Goal: Task Accomplishment & Management: Manage account settings

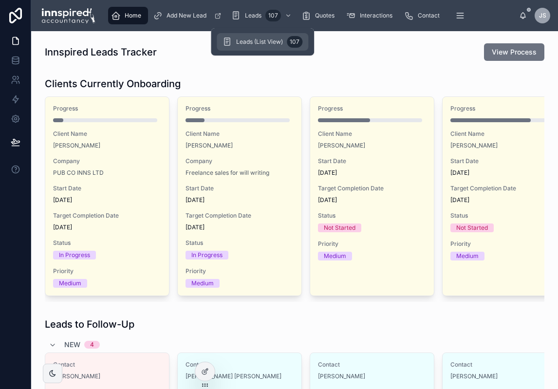
click at [241, 37] on div "Leads (List View) 107" at bounding box center [262, 42] width 80 height 16
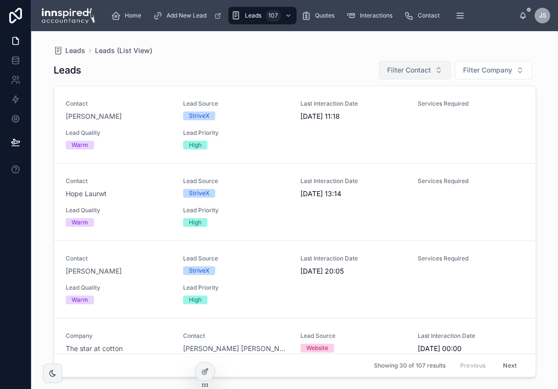
click at [395, 66] on span "Filter Contact" at bounding box center [409, 70] width 44 height 10
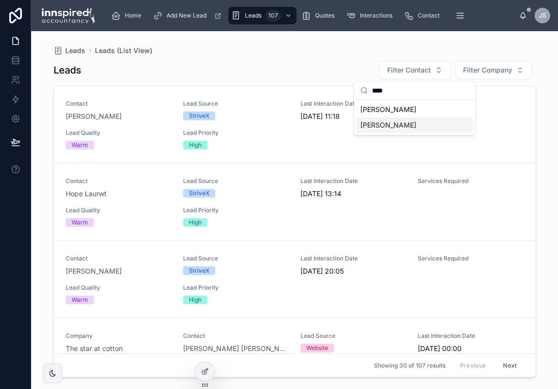
type input "****"
click at [400, 128] on span "[PERSON_NAME]" at bounding box center [388, 125] width 56 height 10
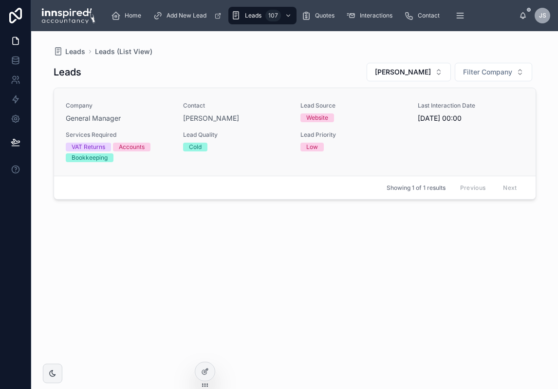
click at [251, 134] on span "Lead Quality" at bounding box center [236, 135] width 106 height 8
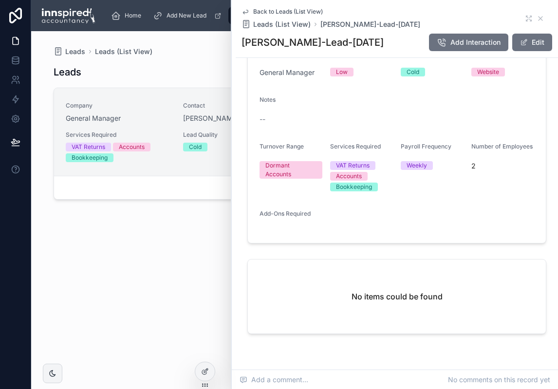
scroll to position [341, 0]
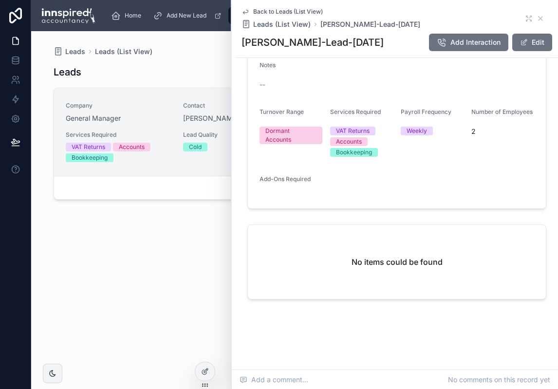
click at [147, 258] on div "Leads [PERSON_NAME] Filter Company Company General Manager Contact [PERSON_NAME…" at bounding box center [295, 216] width 482 height 321
click at [61, 49] on icon at bounding box center [58, 52] width 9 height 10
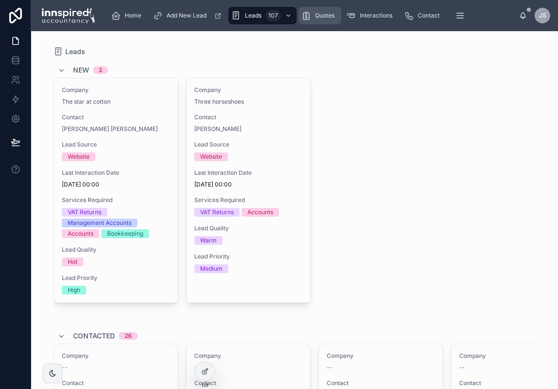
click at [315, 14] on span "Quotes" at bounding box center [324, 16] width 19 height 8
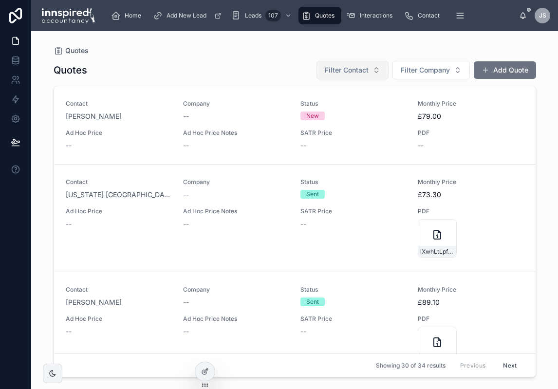
click at [348, 74] on span "Filter Contact" at bounding box center [347, 70] width 44 height 10
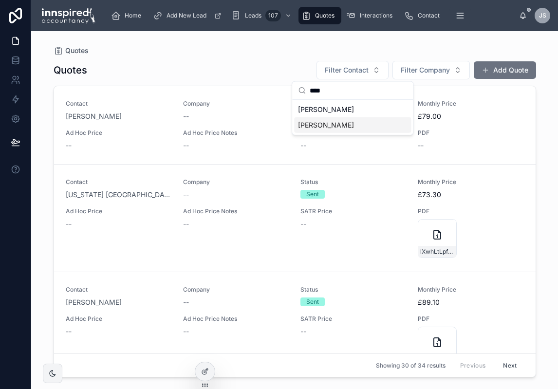
type input "****"
click at [352, 122] on div "[PERSON_NAME]" at bounding box center [352, 125] width 117 height 16
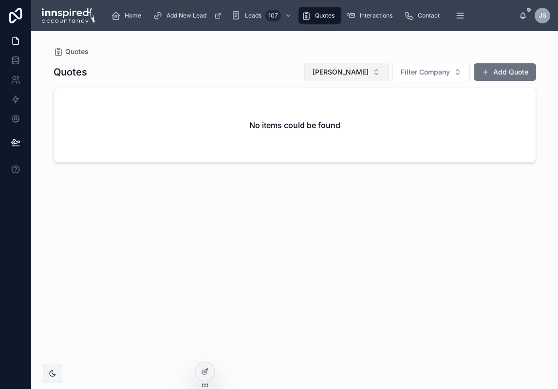
click at [335, 77] on button "[PERSON_NAME]" at bounding box center [346, 72] width 84 height 19
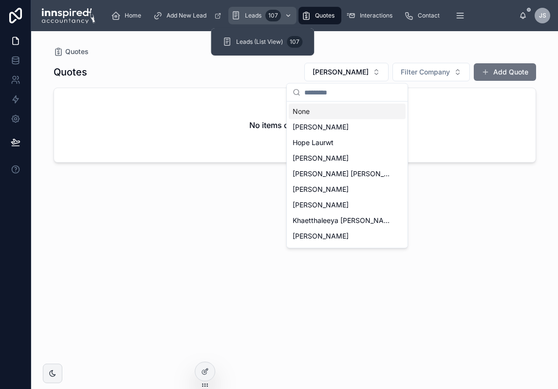
click at [245, 17] on span "Leads" at bounding box center [253, 16] width 17 height 8
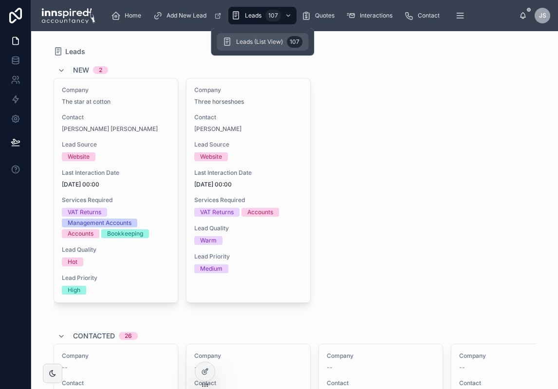
click at [251, 42] on span "Leads (List View)" at bounding box center [259, 42] width 47 height 8
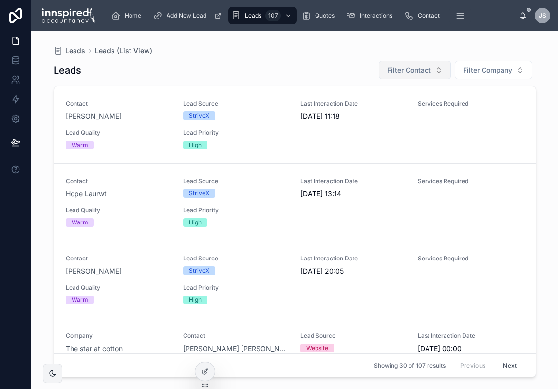
click at [413, 66] on span "Filter Contact" at bounding box center [409, 70] width 44 height 10
type input "****"
click at [398, 108] on span "[PERSON_NAME]" at bounding box center [388, 110] width 56 height 10
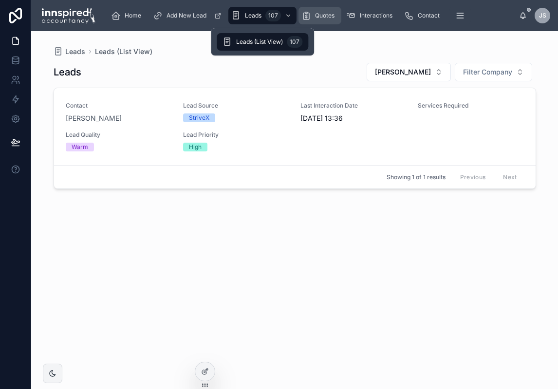
click at [323, 13] on span "Quotes" at bounding box center [324, 16] width 19 height 8
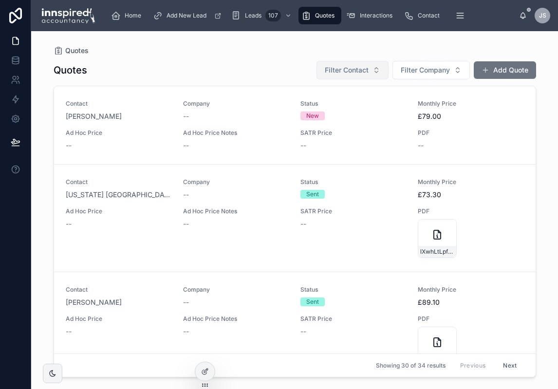
click at [353, 69] on span "Filter Contact" at bounding box center [347, 70] width 44 height 10
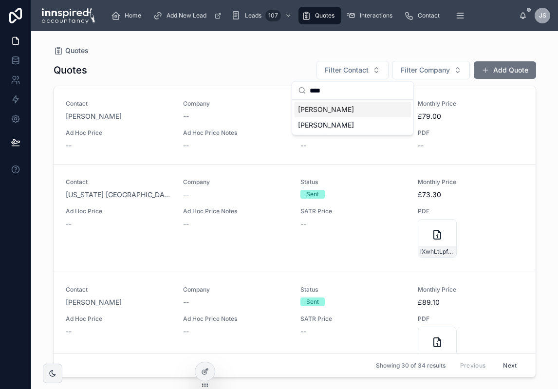
type input "****"
click at [340, 111] on span "[PERSON_NAME]" at bounding box center [326, 110] width 56 height 10
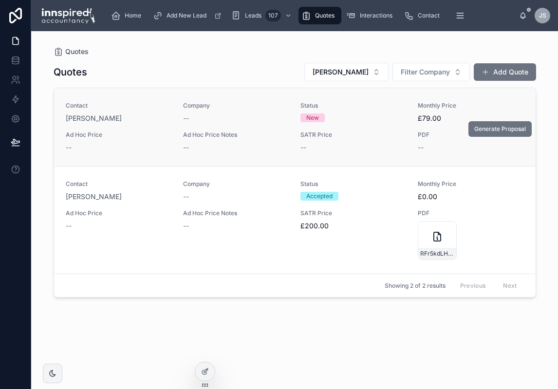
click at [270, 119] on div "--" at bounding box center [236, 118] width 106 height 10
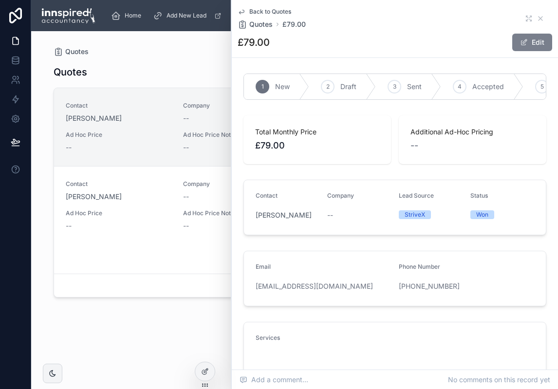
click at [520, 43] on button "Edit" at bounding box center [532, 43] width 40 height 18
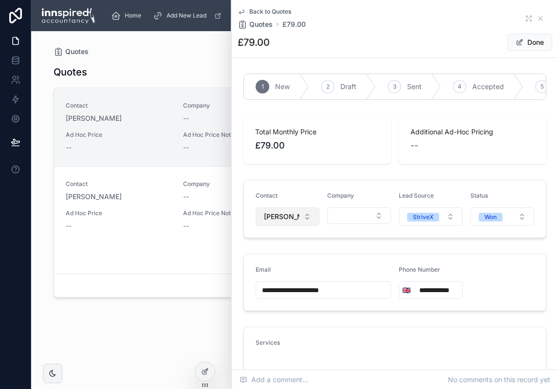
click at [309, 222] on button "[PERSON_NAME]" at bounding box center [288, 216] width 64 height 19
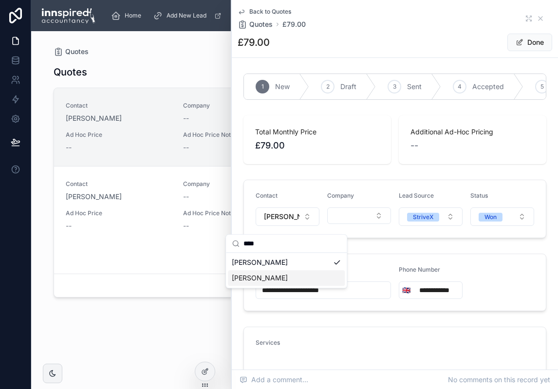
type input "****"
click at [277, 281] on span "[PERSON_NAME]" at bounding box center [260, 278] width 56 height 10
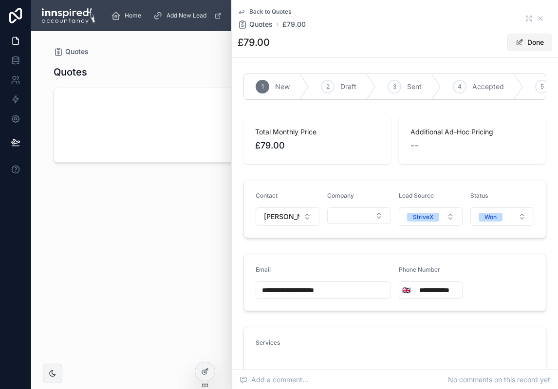
click at [526, 40] on button "Done" at bounding box center [529, 43] width 45 height 18
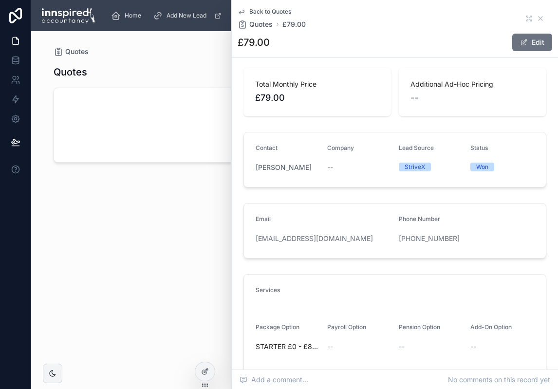
scroll to position [49, 0]
click at [190, 150] on div "No items could be found" at bounding box center [295, 125] width 482 height 74
click at [329, 239] on link "[EMAIL_ADDRESS][DOMAIN_NAME]" at bounding box center [314, 238] width 117 height 10
click at [114, 216] on div "Quotes [PERSON_NAME] Filter Company Add Quote No items could be found" at bounding box center [295, 216] width 482 height 321
click at [537, 16] on icon at bounding box center [541, 19] width 8 height 8
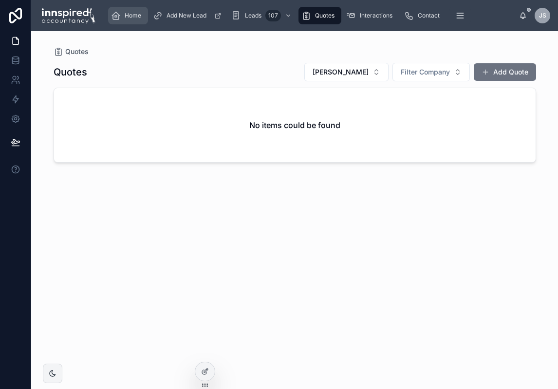
click at [133, 15] on span "Home" at bounding box center [133, 16] width 17 height 8
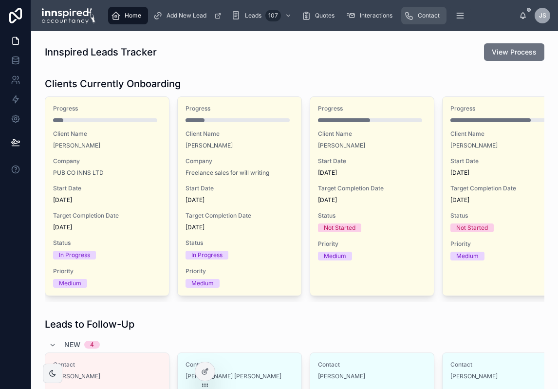
click at [428, 9] on div "Contact" at bounding box center [423, 16] width 39 height 16
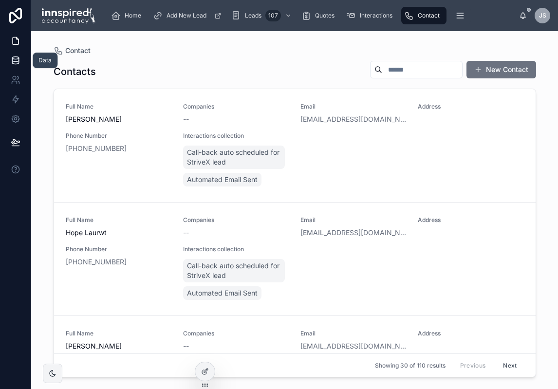
click at [19, 65] on link at bounding box center [15, 60] width 31 height 19
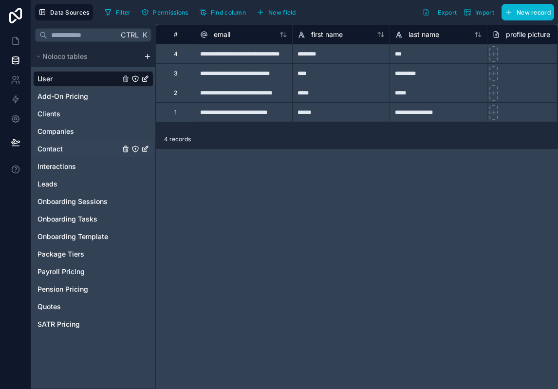
click at [56, 151] on span "Contact" at bounding box center [49, 149] width 25 height 10
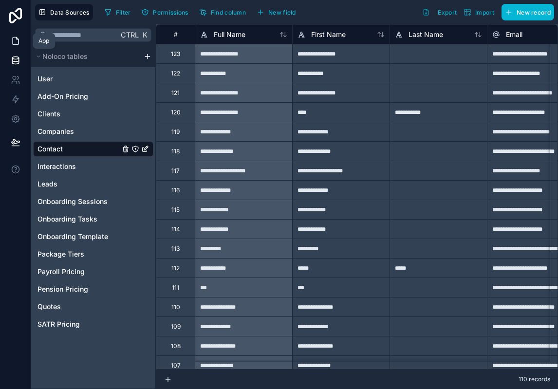
click at [14, 38] on icon at bounding box center [16, 41] width 10 height 10
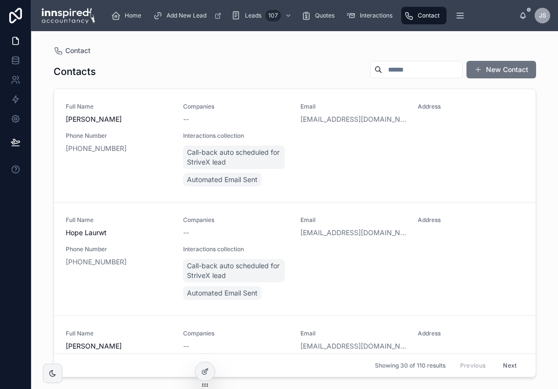
click at [382, 71] on input "text" at bounding box center [422, 70] width 80 height 14
type input "****"
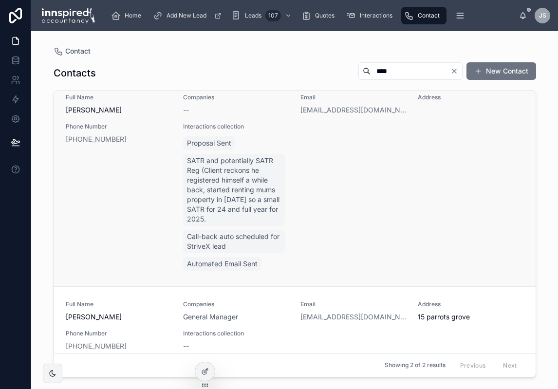
scroll to position [21, 0]
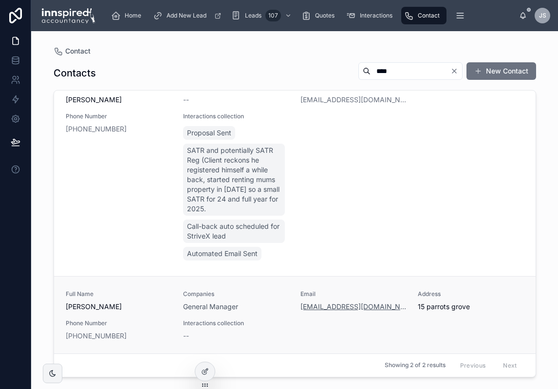
drag, startPoint x: 389, startPoint y: 306, endPoint x: 323, endPoint y: 309, distance: 66.8
click at [323, 309] on div "[EMAIL_ADDRESS][DOMAIN_NAME]" at bounding box center [353, 307] width 106 height 10
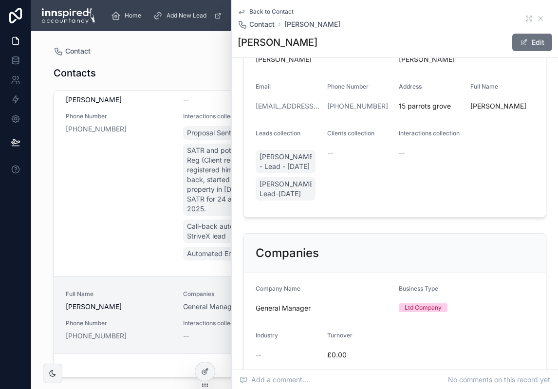
scroll to position [120, 0]
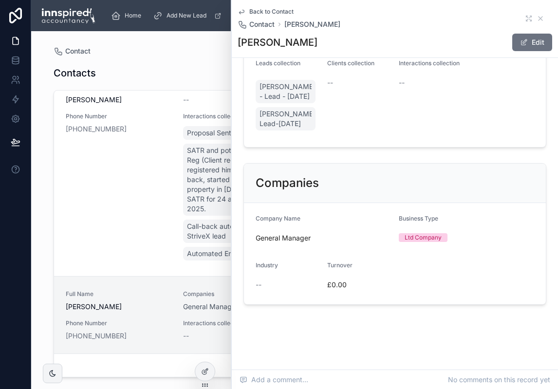
click at [141, 308] on span "[PERSON_NAME]" at bounding box center [119, 307] width 106 height 10
click at [178, 58] on div "Contacts **** New Contact Full Name Ross Swallow Companies -- Email rossswallow…" at bounding box center [295, 216] width 482 height 321
click at [537, 16] on icon at bounding box center [541, 19] width 8 height 8
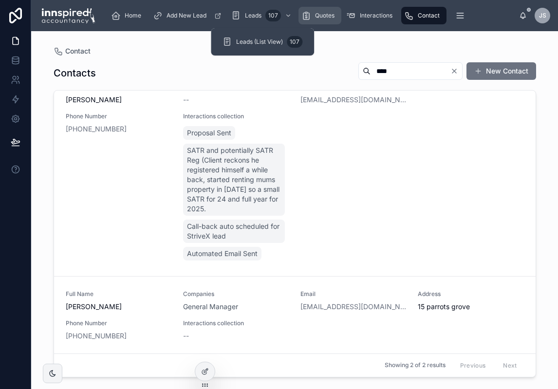
click at [324, 12] on span "Quotes" at bounding box center [324, 16] width 19 height 8
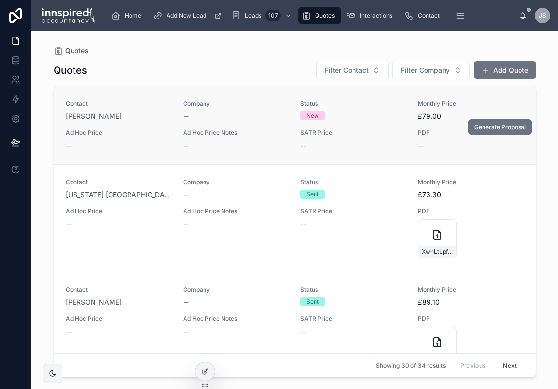
click at [135, 122] on div "Contact Ross Harry Miles Company -- Status New Monthly Price £79.00 Ad Hoc Pric…" at bounding box center [295, 125] width 458 height 51
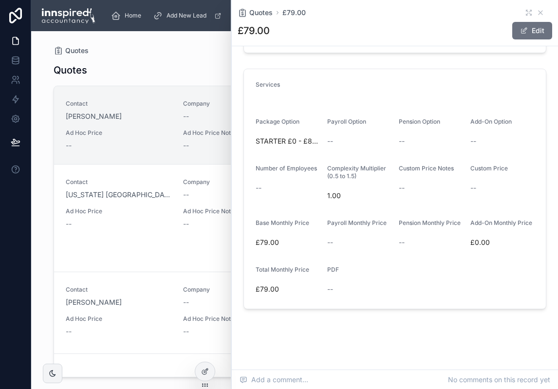
scroll to position [212, 0]
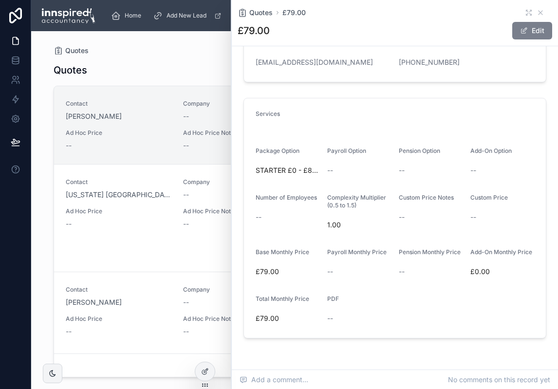
drag, startPoint x: 519, startPoint y: 27, endPoint x: 510, endPoint y: 34, distance: 10.4
click at [520, 27] on span at bounding box center [524, 31] width 8 height 8
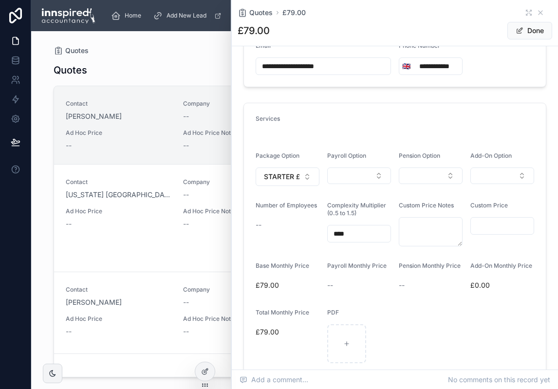
drag, startPoint x: 352, startPoint y: 240, endPoint x: 299, endPoint y: 243, distance: 52.7
click at [299, 243] on form "Services Package Option STARTER £0 - £89999 Payroll Option Pension Option Add-O…" at bounding box center [395, 239] width 302 height 272
drag, startPoint x: 353, startPoint y: 240, endPoint x: 299, endPoint y: 240, distance: 54.5
click at [299, 240] on form "Services Package Option STARTER £0 - £89999 Payroll Option Pension Option Add-O…" at bounding box center [395, 239] width 302 height 272
type input "****"
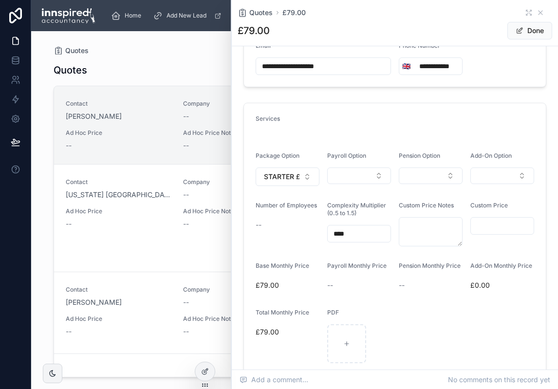
type input "****"
click at [117, 66] on div "Quotes Filter Contact Filter Company Add Quote" at bounding box center [295, 69] width 482 height 19
drag, startPoint x: 342, startPoint y: 74, endPoint x: 216, endPoint y: 110, distance: 130.7
click at [253, 73] on form "**********" at bounding box center [395, 58] width 302 height 56
click at [103, 65] on div "Quotes Filter Contact Filter Company Add Quote" at bounding box center [295, 69] width 482 height 19
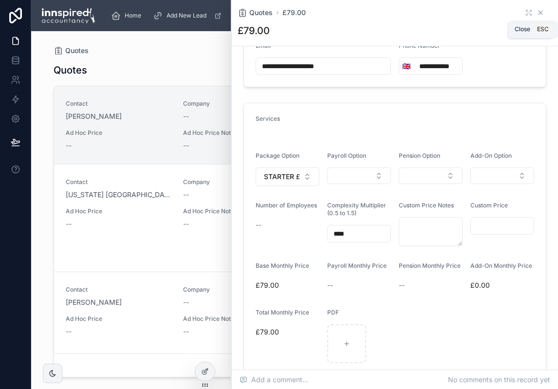
click at [537, 12] on icon at bounding box center [541, 13] width 8 height 8
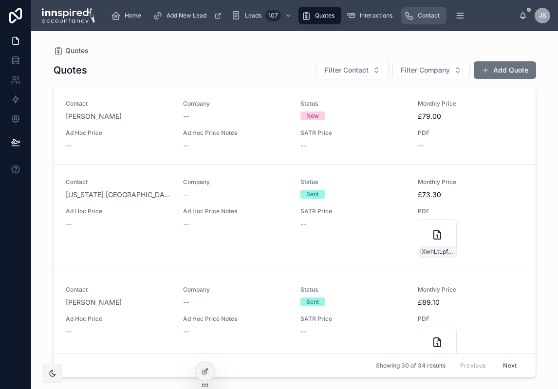
click at [416, 15] on div "Contact" at bounding box center [423, 16] width 39 height 16
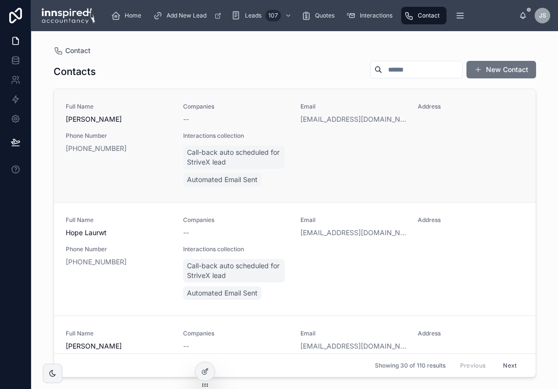
click at [140, 109] on span "Full Name" at bounding box center [119, 107] width 106 height 8
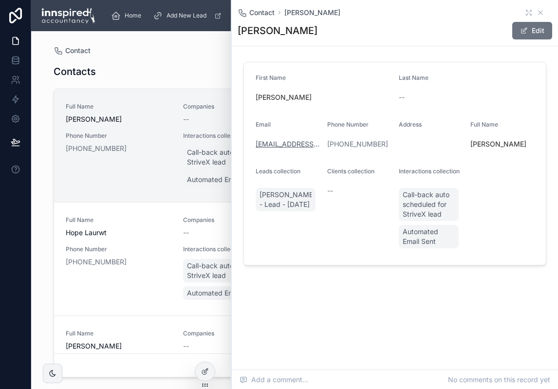
click at [290, 146] on link "[EMAIL_ADDRESS][DOMAIN_NAME]" at bounding box center [288, 144] width 64 height 10
click at [172, 58] on div "Contacts New Contact Full Name Rebecca Williams Companies -- Email info@modpods…" at bounding box center [295, 216] width 482 height 323
click at [542, 12] on icon at bounding box center [541, 13] width 8 height 8
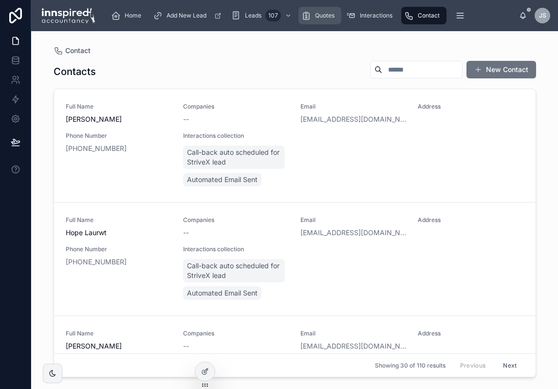
click at [323, 20] on div "Quotes" at bounding box center [319, 16] width 37 height 16
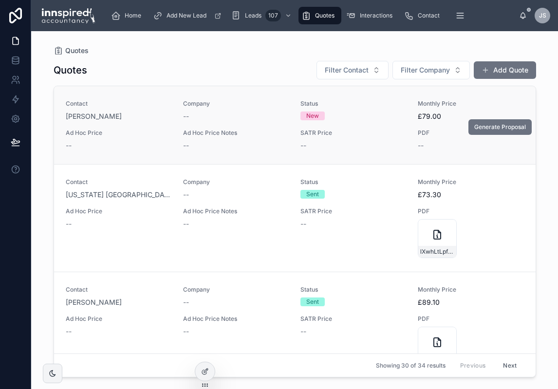
click at [274, 111] on div "Company --" at bounding box center [236, 110] width 106 height 21
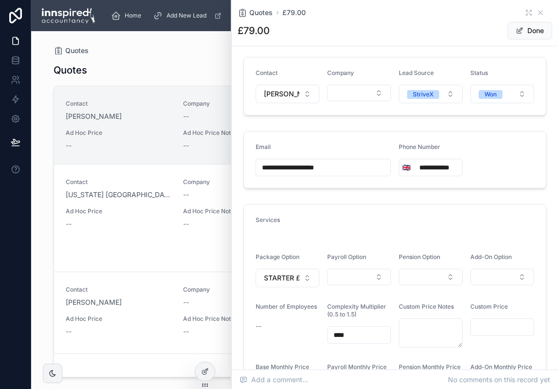
scroll to position [102, 0]
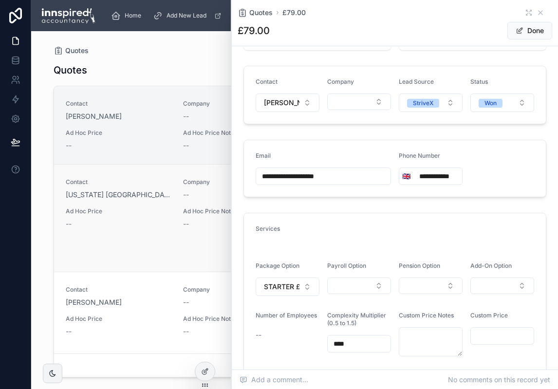
drag, startPoint x: 346, startPoint y: 181, endPoint x: 215, endPoint y: 179, distance: 131.0
click at [215, 179] on div "Home Add New Lead Leads 107 Quotes Interactions Contact Companies New Clients O…" at bounding box center [294, 194] width 527 height 389
drag, startPoint x: 362, startPoint y: 184, endPoint x: 228, endPoint y: 187, distance: 133.9
click at [228, 187] on div "Home Add New Lead Leads 107 Quotes Interactions Contact Companies New Clients O…" at bounding box center [294, 194] width 527 height 389
type input "**********"
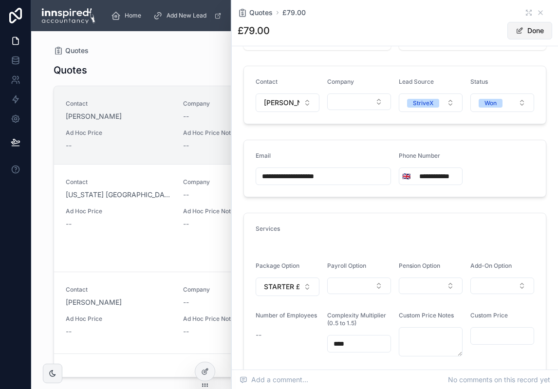
click at [524, 30] on button "Done" at bounding box center [529, 31] width 45 height 18
